Goal: Task Accomplishment & Management: Manage account settings

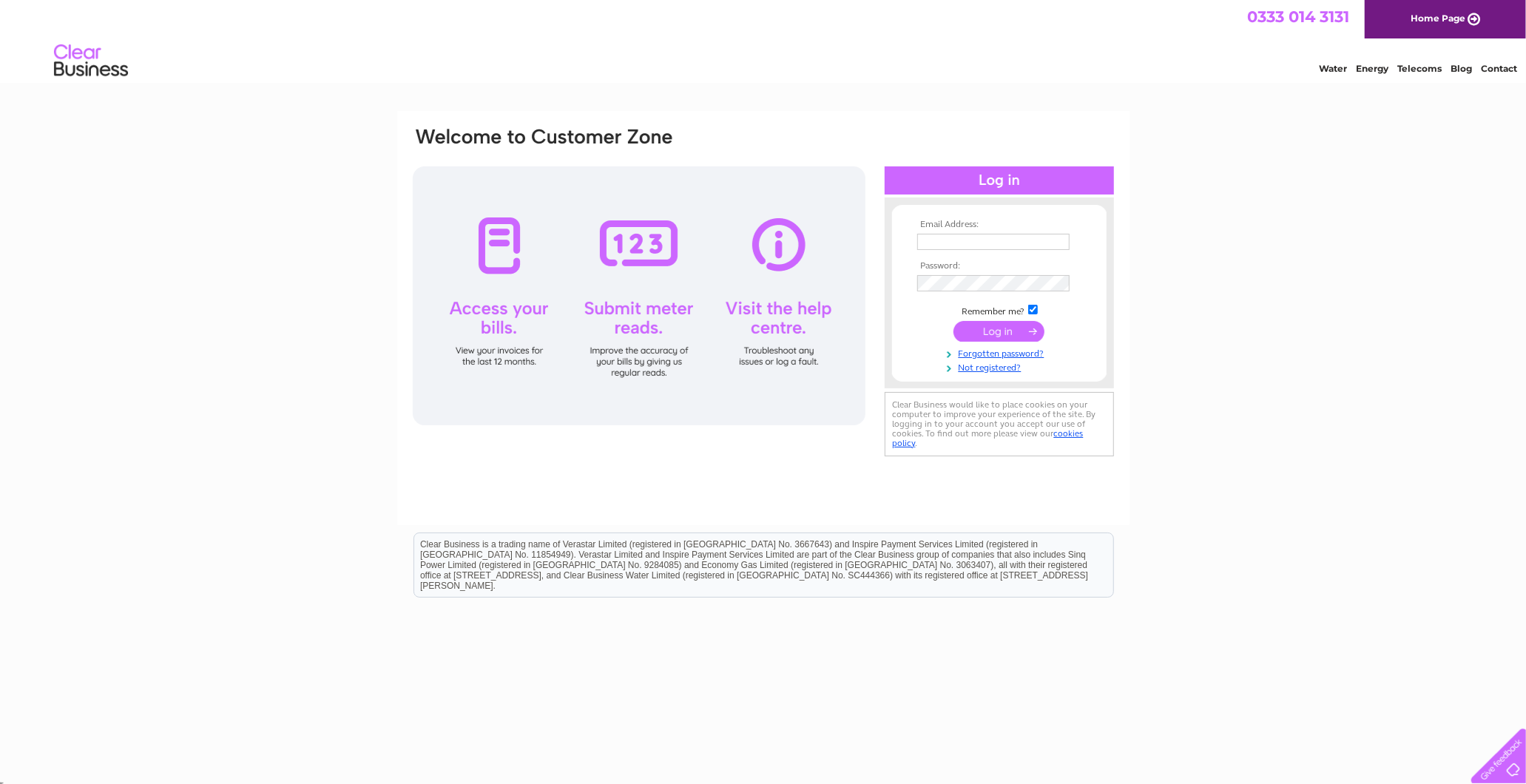
type input "[PERSON_NAME][EMAIL_ADDRESS][DOMAIN_NAME]"
click at [1021, 326] on input "submit" at bounding box center [998, 331] width 91 height 21
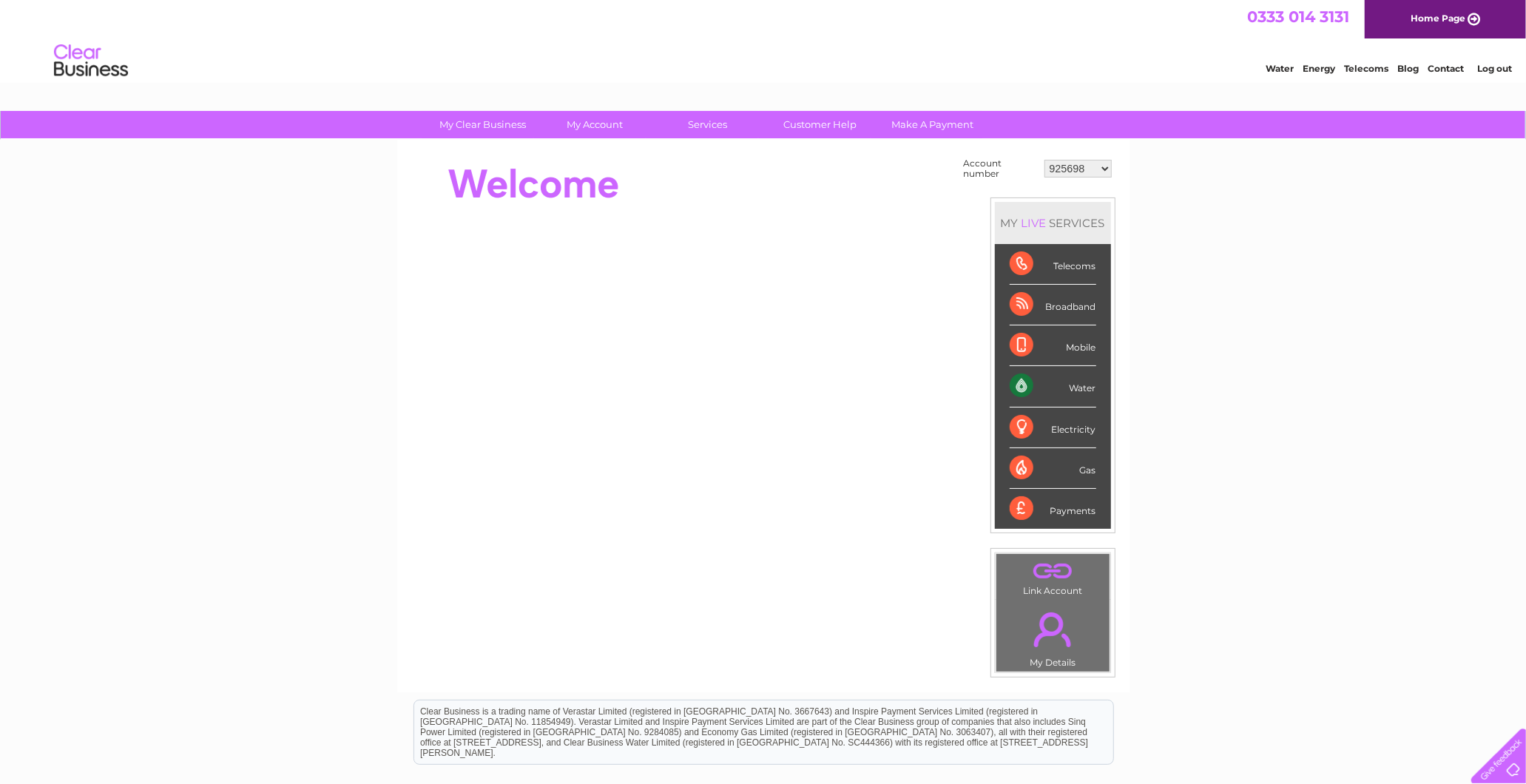
click at [1098, 164] on select "925698 934462 934831 938572 941363 942374 952730 966731 966770 967205 971927 97…" at bounding box center [1077, 169] width 67 height 18
drag, startPoint x: 1073, startPoint y: 173, endPoint x: 1080, endPoint y: 177, distance: 8.1
click at [1073, 173] on select "925698 934462 934831 938572 941363 942374 952730 966731 966770 967205 971927 97…" at bounding box center [1077, 169] width 67 height 18
select select "30309568"
click at [1044, 160] on select "925698 934462 934831 938572 941363 942374 952730 966731 966770 967205 971927 97…" at bounding box center [1077, 169] width 67 height 18
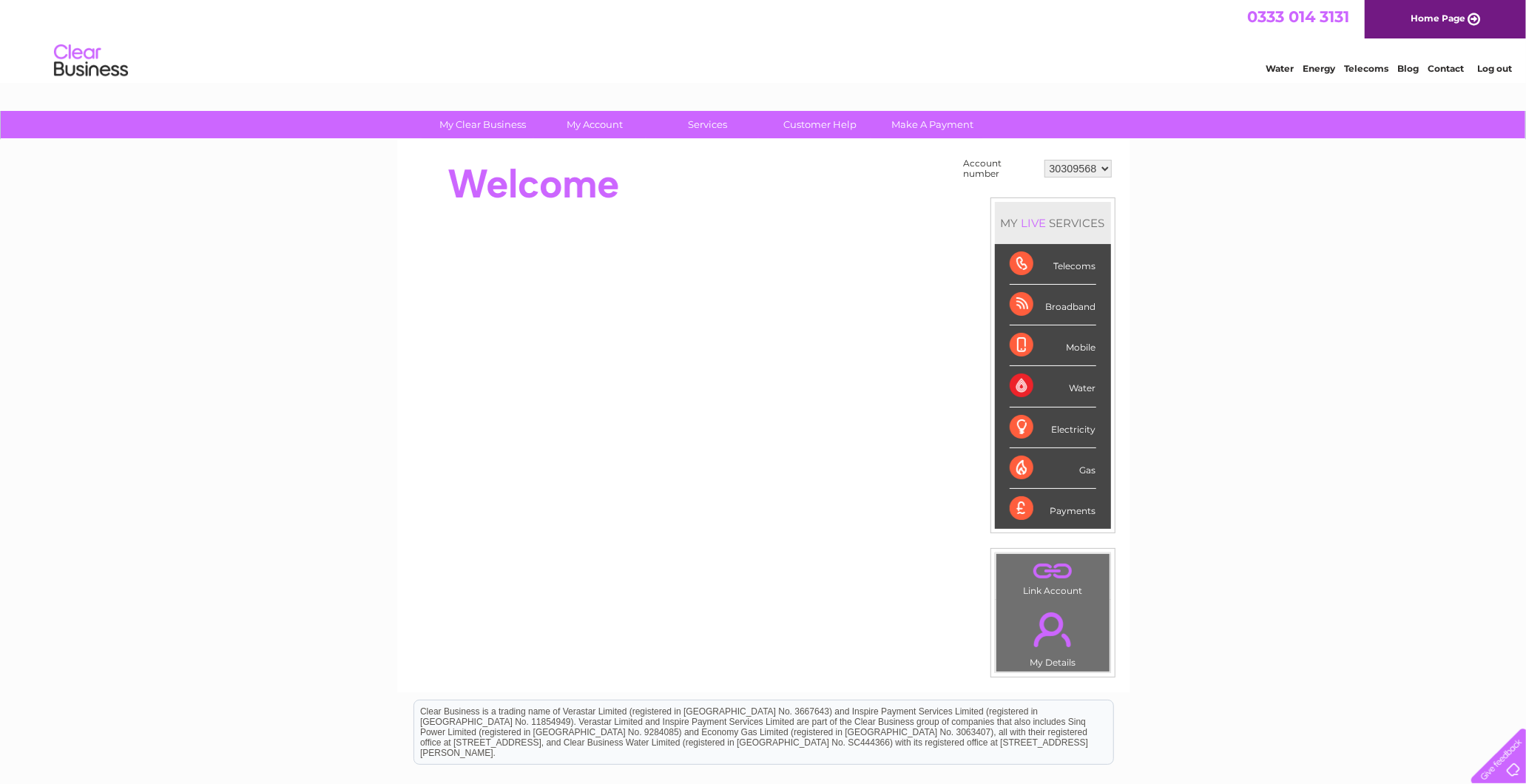
drag, startPoint x: 1091, startPoint y: 164, endPoint x: 1092, endPoint y: 173, distance: 9.1
click at [1091, 164] on select "925698 934462 934831 938572 941363 942374 952730 966731 966770 967205 971927 97…" at bounding box center [1077, 169] width 67 height 18
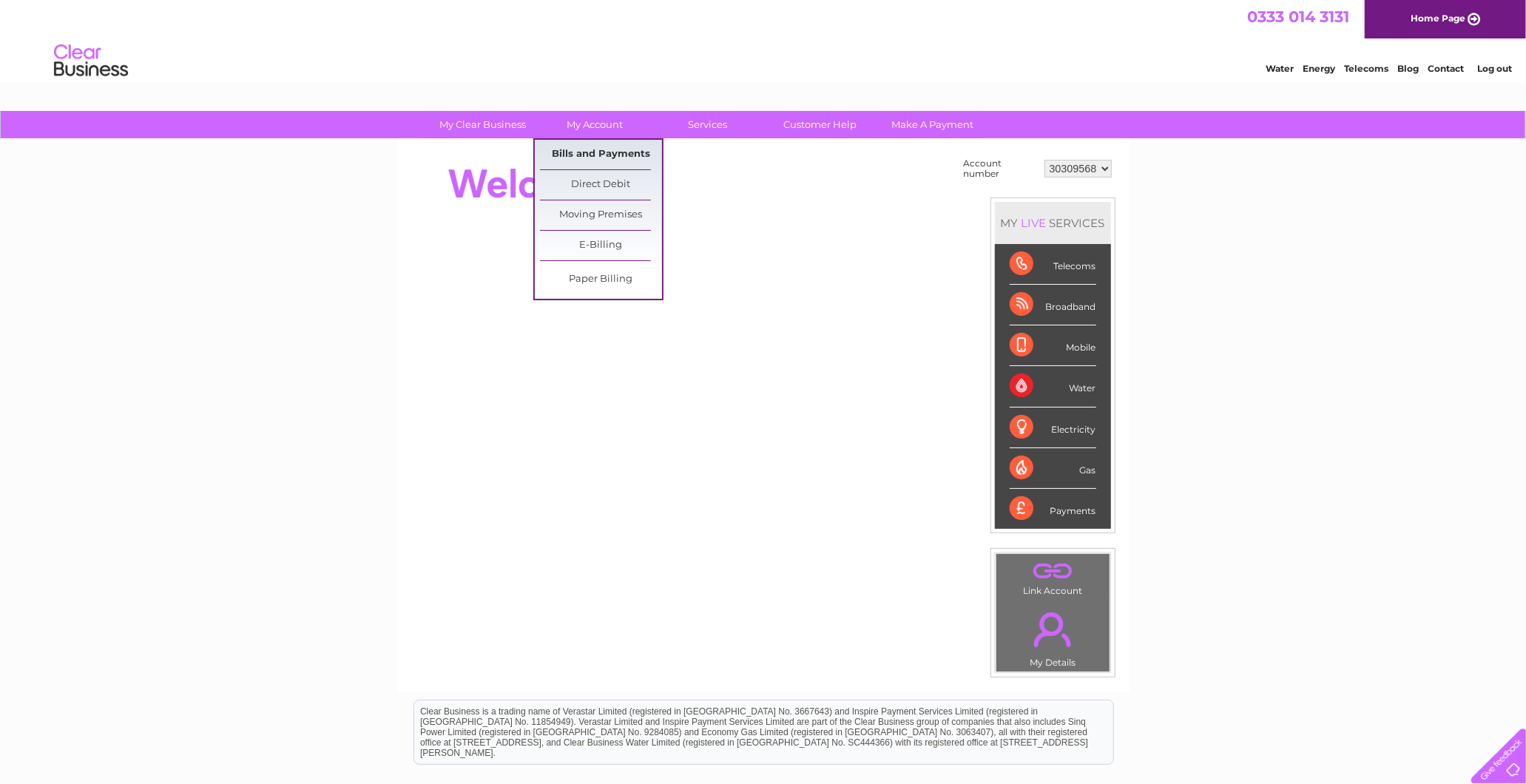
select select "30322877"
click at [598, 147] on link "Bills and Payments" at bounding box center [601, 154] width 122 height 29
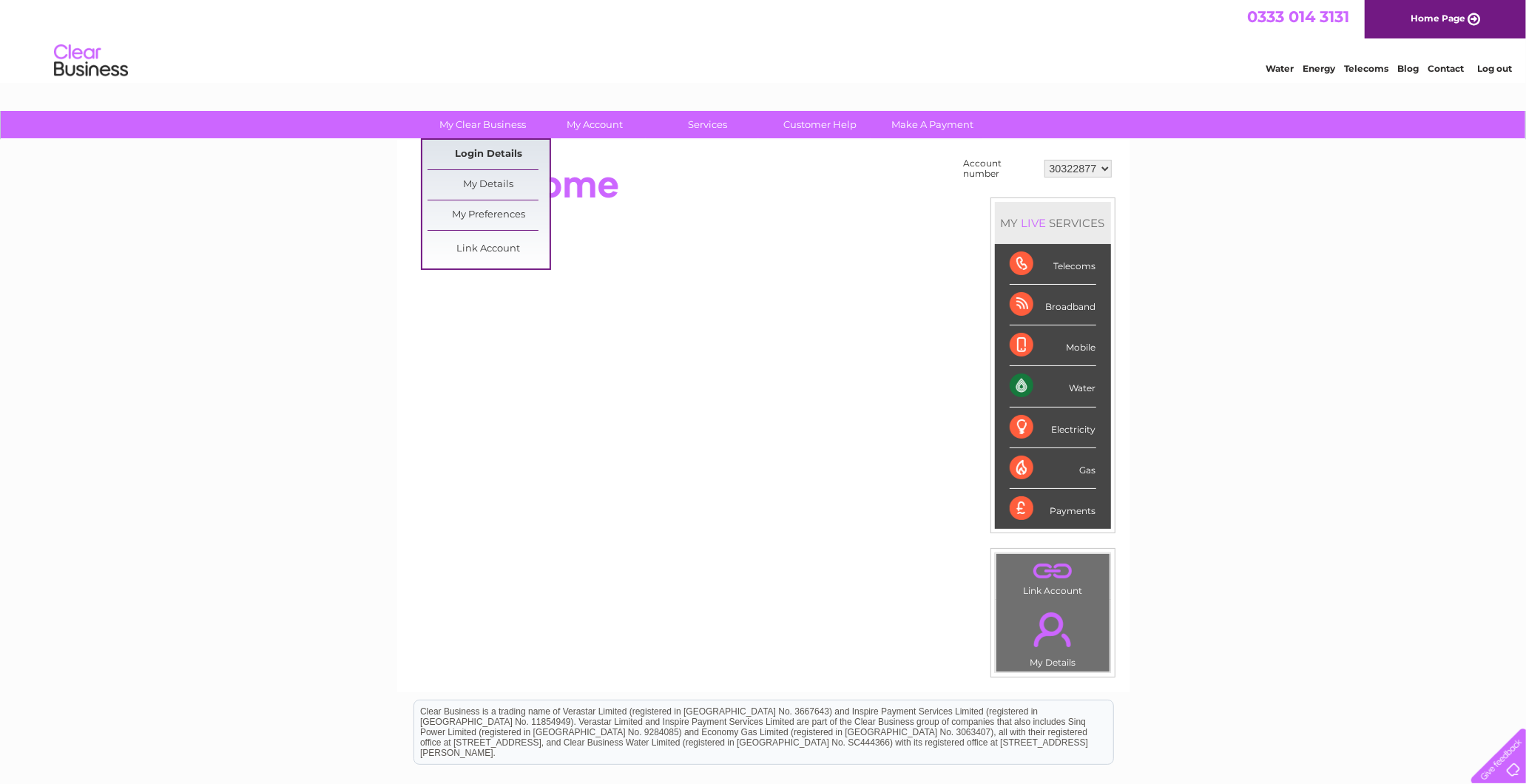
click at [483, 151] on link "Login Details" at bounding box center [488, 154] width 122 height 29
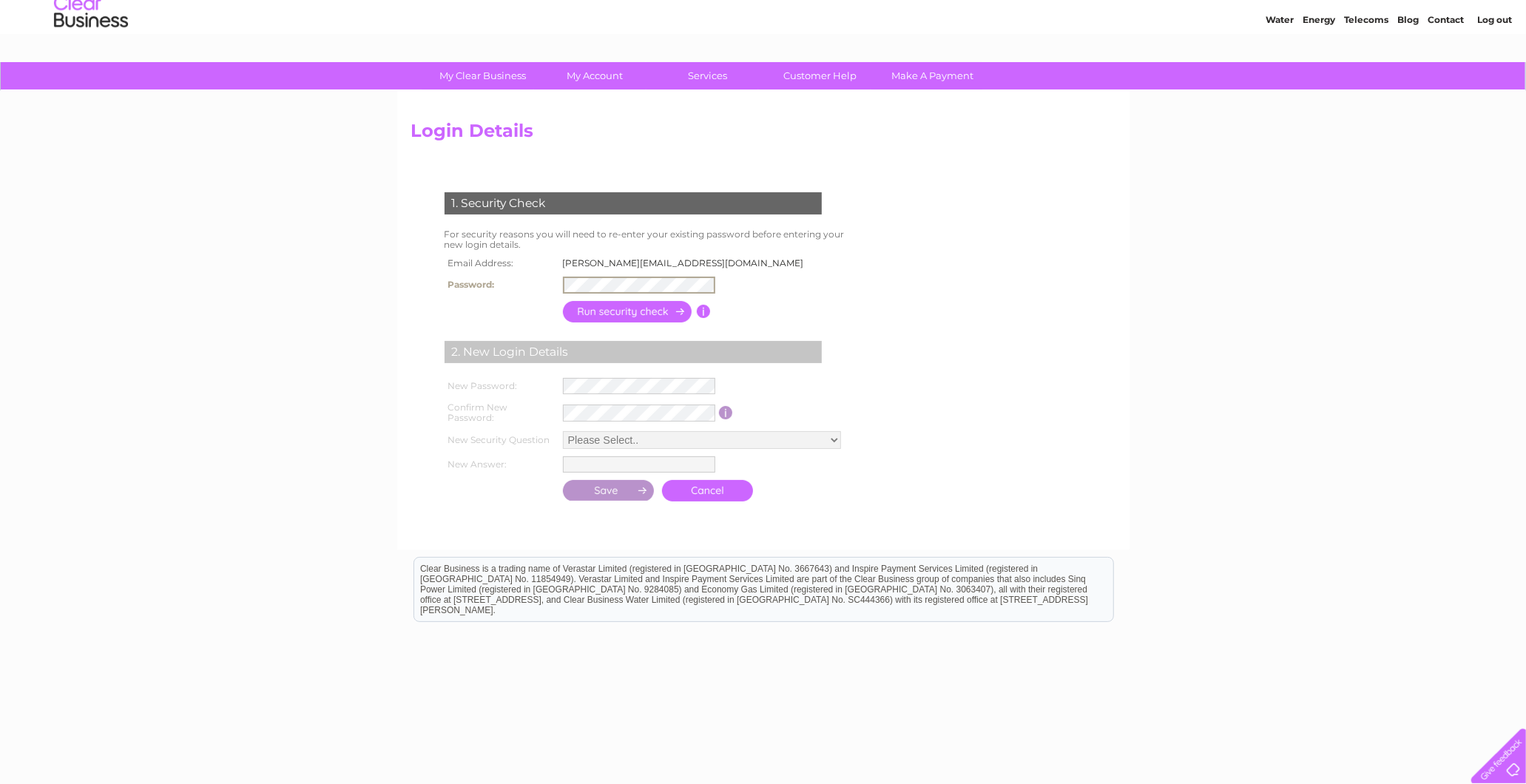
click at [1039, 305] on form "1. Security Check For security reasons you will need to re-enter your existing …" at bounding box center [763, 348] width 704 height 372
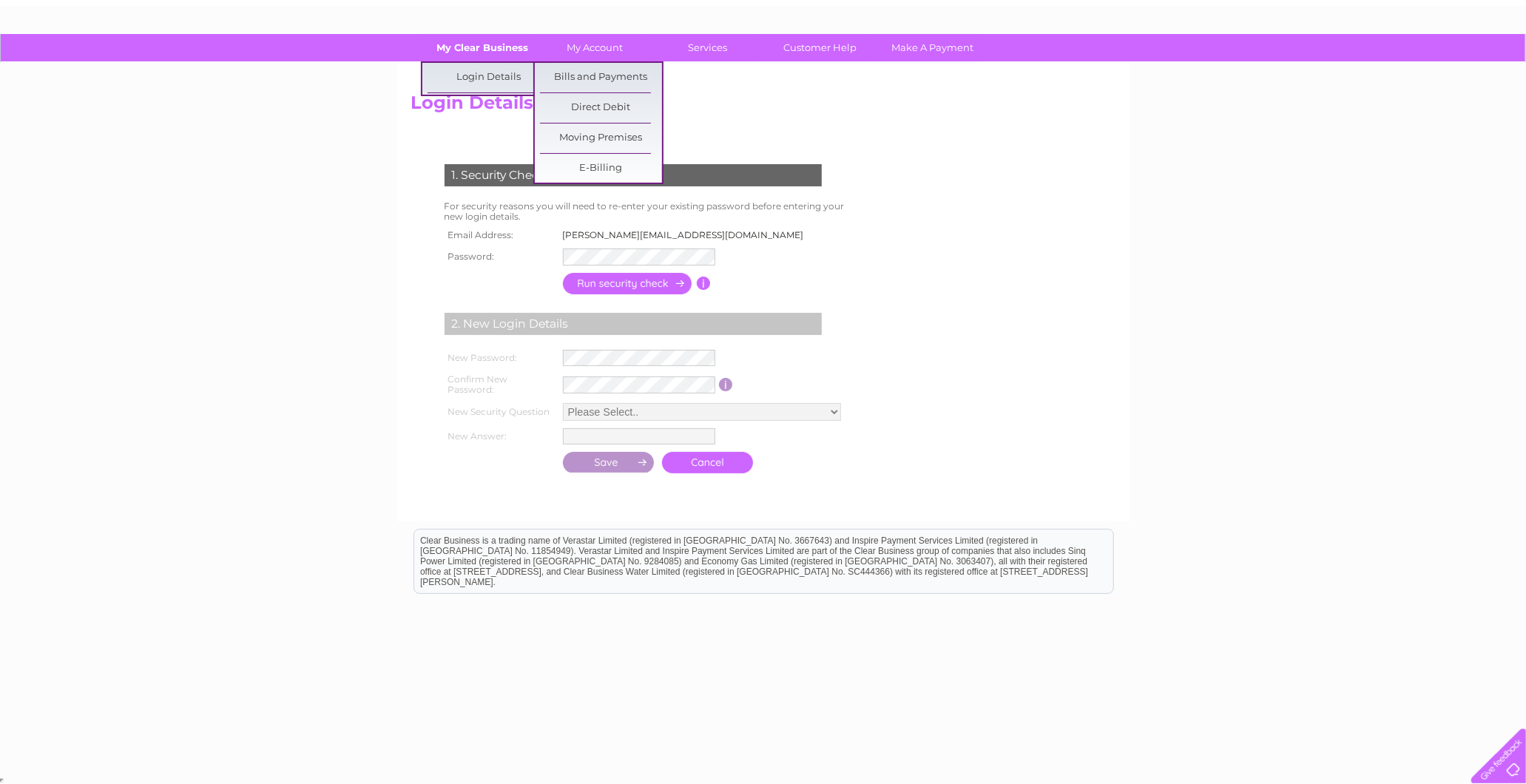
click at [512, 45] on link "My Clear Business" at bounding box center [482, 47] width 122 height 27
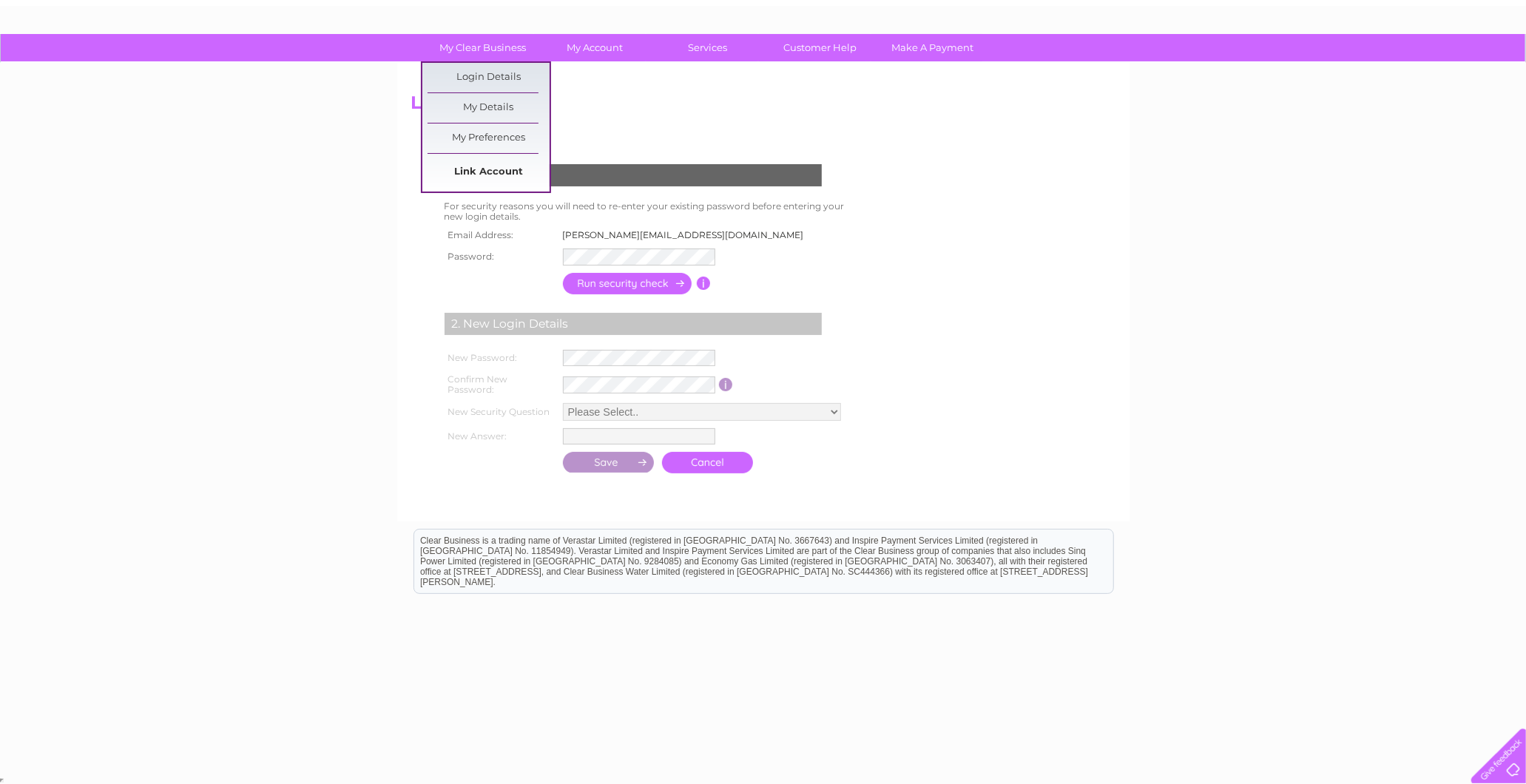
click at [460, 167] on link "Link Account" at bounding box center [488, 171] width 122 height 29
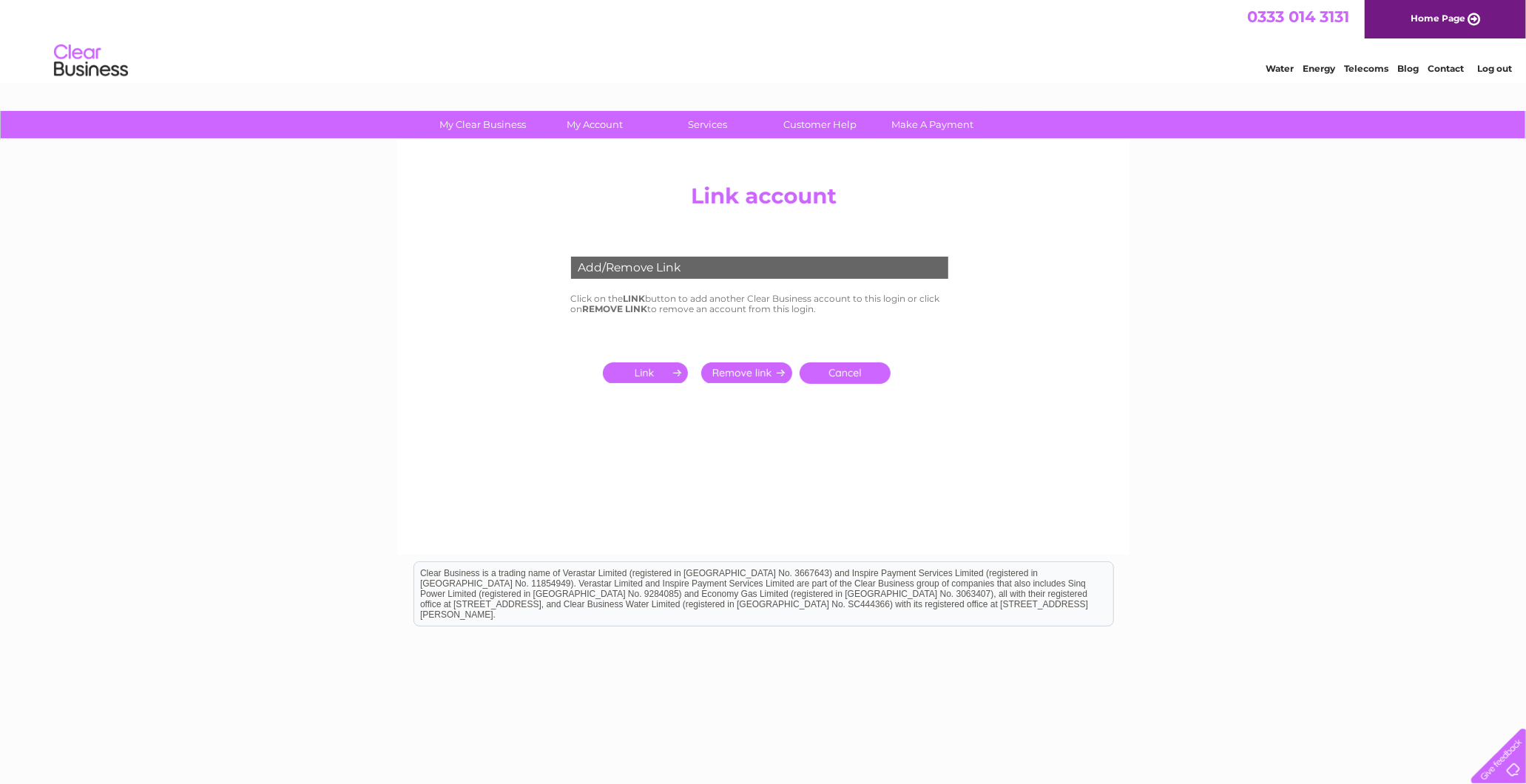
click at [633, 372] on input "submit" at bounding box center [648, 373] width 91 height 21
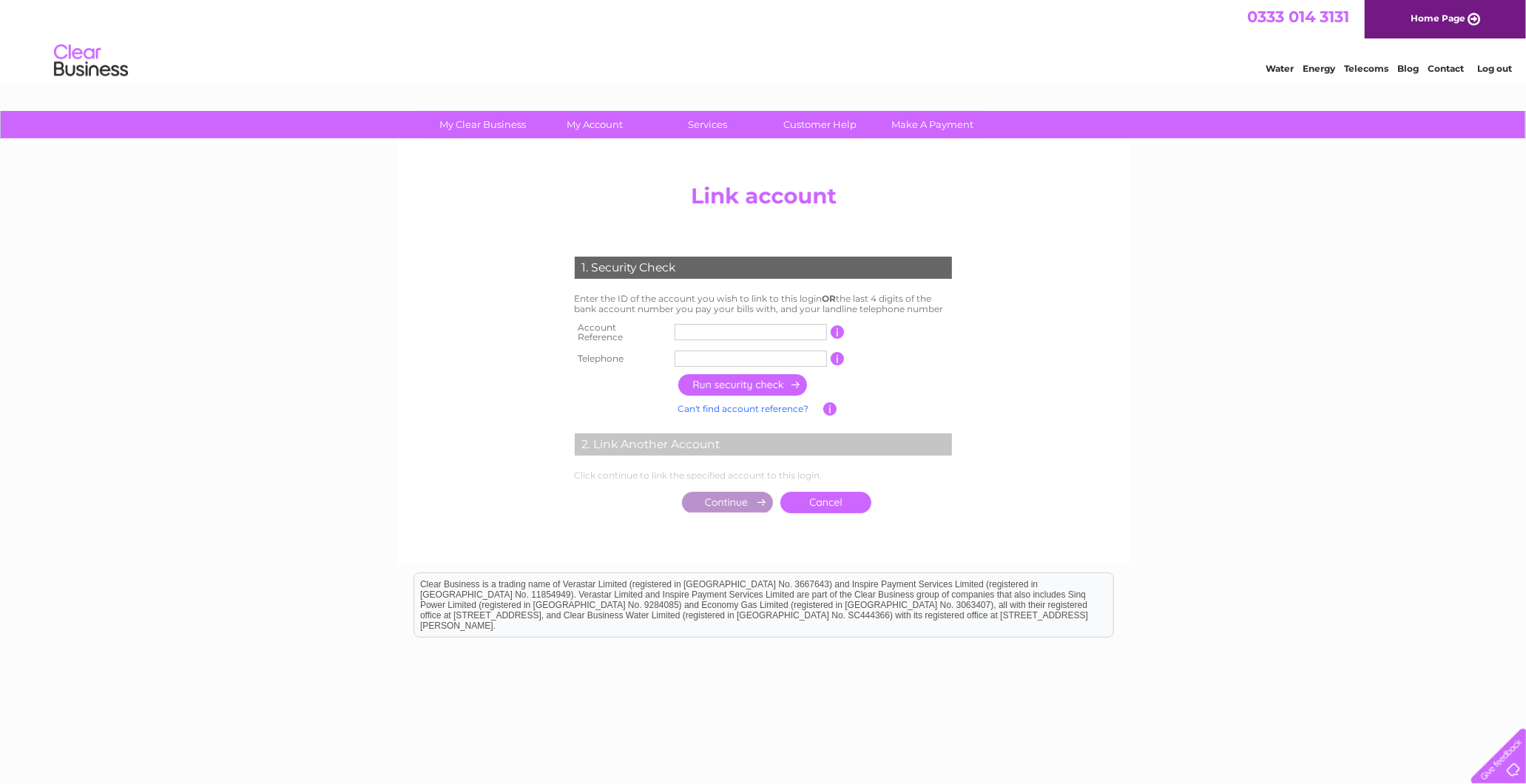
click at [719, 332] on input "text" at bounding box center [750, 331] width 153 height 16
type input "30323658"
click at [747, 357] on input "text" at bounding box center [750, 358] width 153 height 16
type input "07881620180"
click at [737, 375] on input "button" at bounding box center [743, 384] width 130 height 22
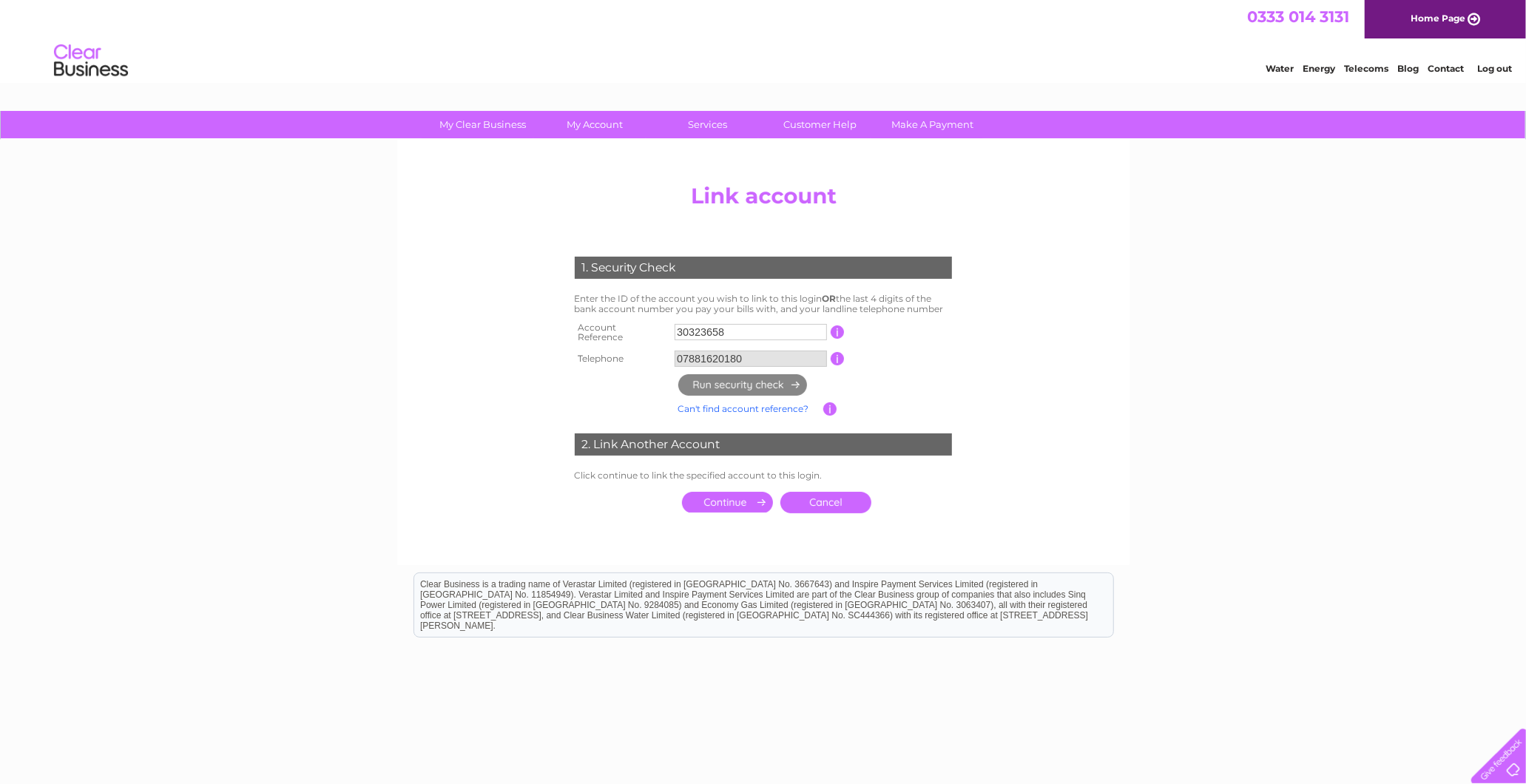
click at [720, 497] on input "submit" at bounding box center [727, 502] width 91 height 21
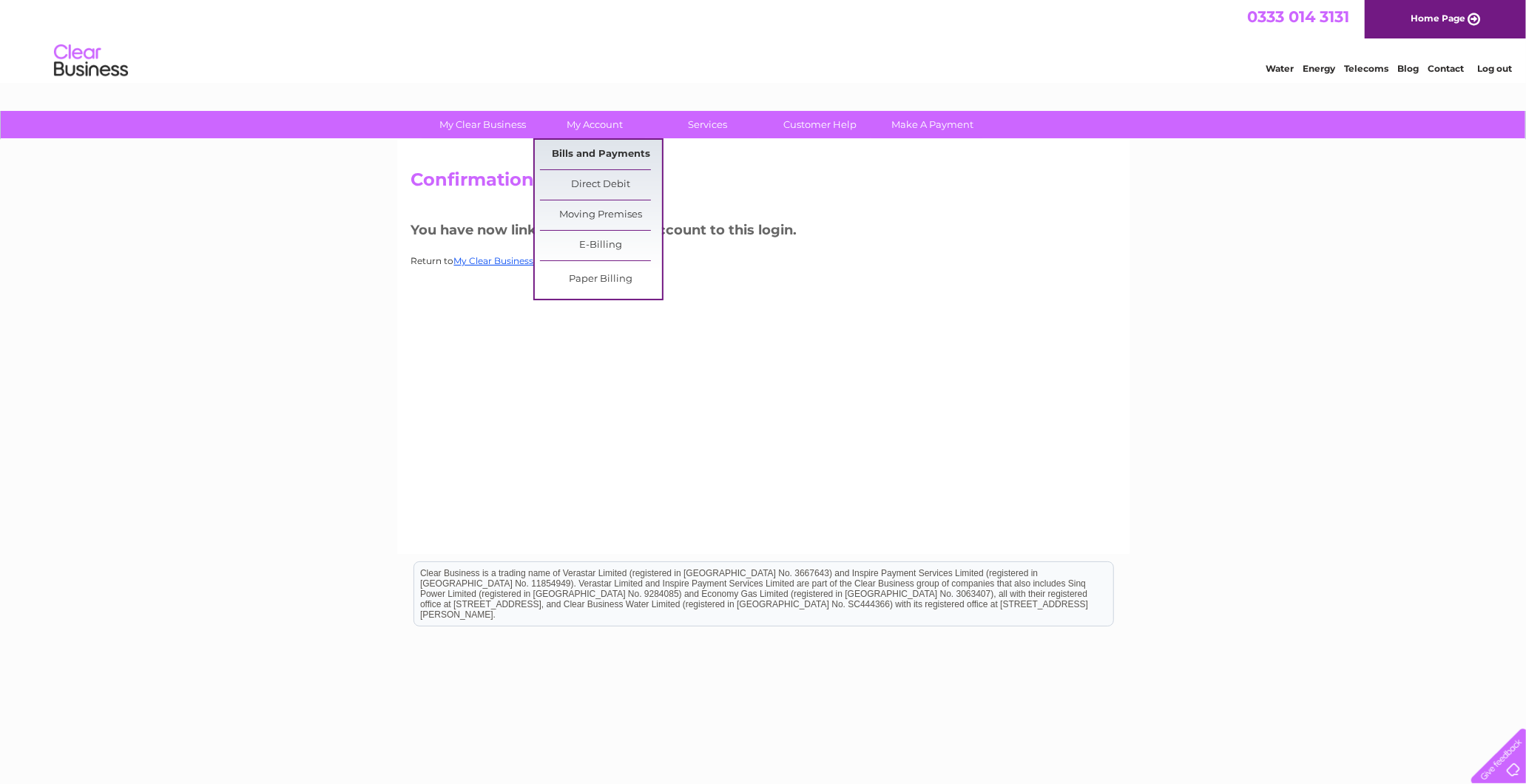
click at [597, 161] on link "Bills and Payments" at bounding box center [601, 154] width 122 height 29
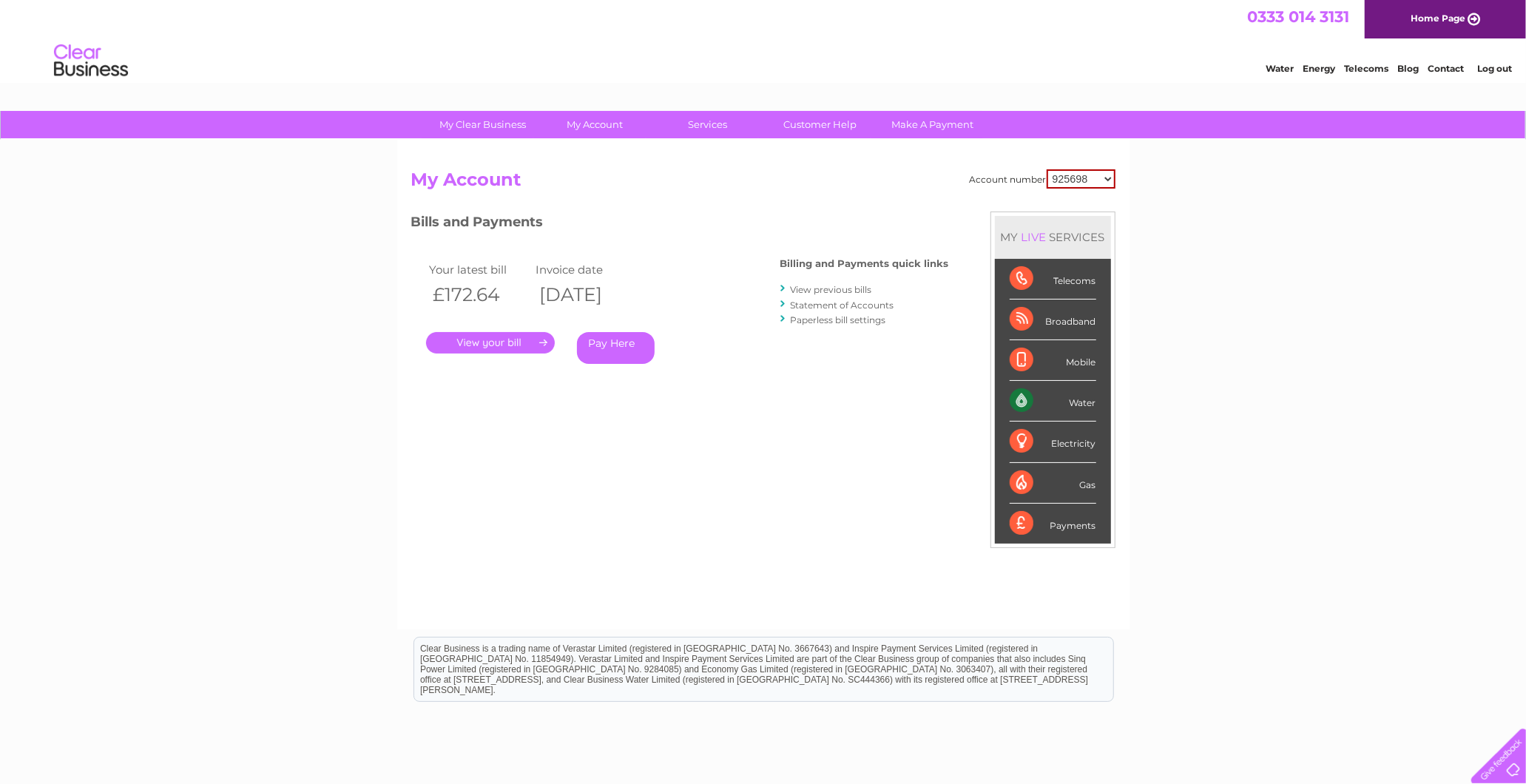
click at [1081, 172] on select "925698 934462 934831 938572 941363 942374 952730 966731 966770 967205 971927 97…" at bounding box center [1081, 179] width 69 height 19
select select "30323658"
click at [1048, 169] on select "925698 934462 934831 938572 941363 942374 952730 966731 966770 967205 971927 97…" at bounding box center [1081, 179] width 69 height 19
click at [855, 286] on link "View previous bills" at bounding box center [832, 290] width 81 height 11
